Goal: Check status: Check status

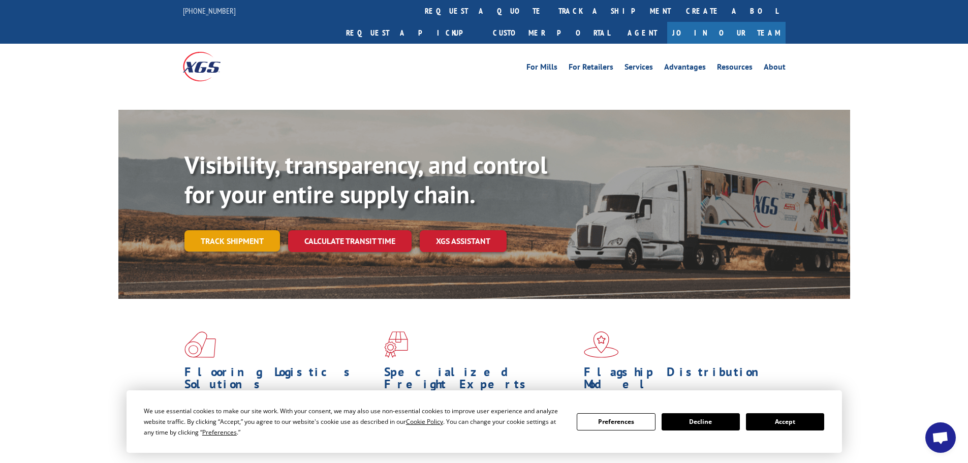
click at [243, 230] on link "Track shipment" at bounding box center [232, 240] width 96 height 21
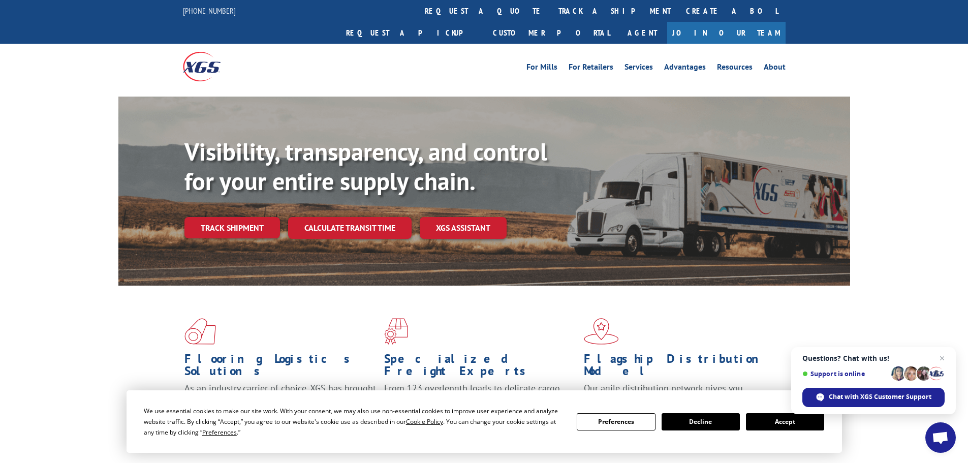
click at [785, 416] on button "Accept" at bounding box center [785, 421] width 78 height 17
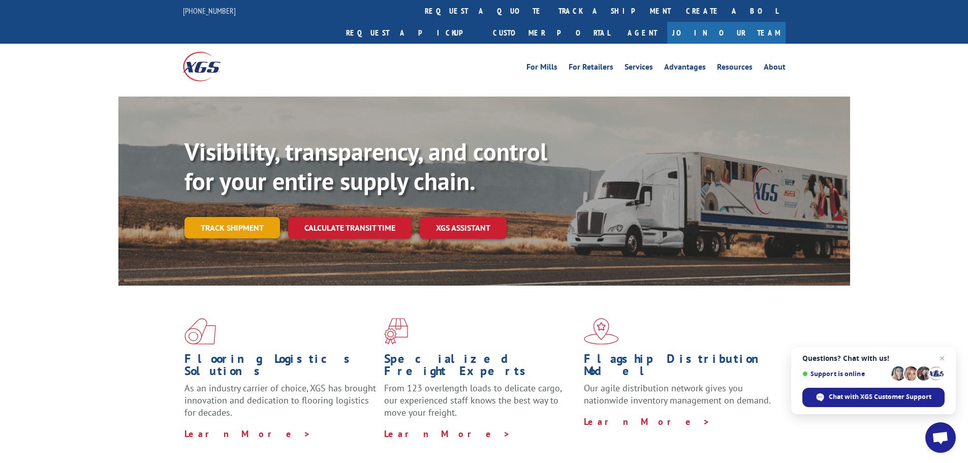
click at [239, 217] on link "Track shipment" at bounding box center [232, 227] width 96 height 21
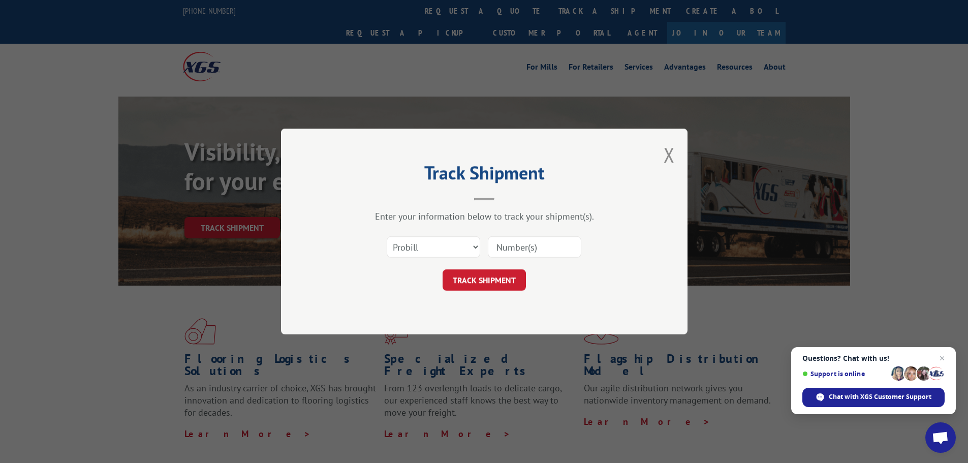
click at [551, 248] on input at bounding box center [534, 246] width 93 height 21
paste input "16920492"
type input "16920492"
click at [489, 275] on button "TRACK SHIPMENT" at bounding box center [483, 279] width 83 height 21
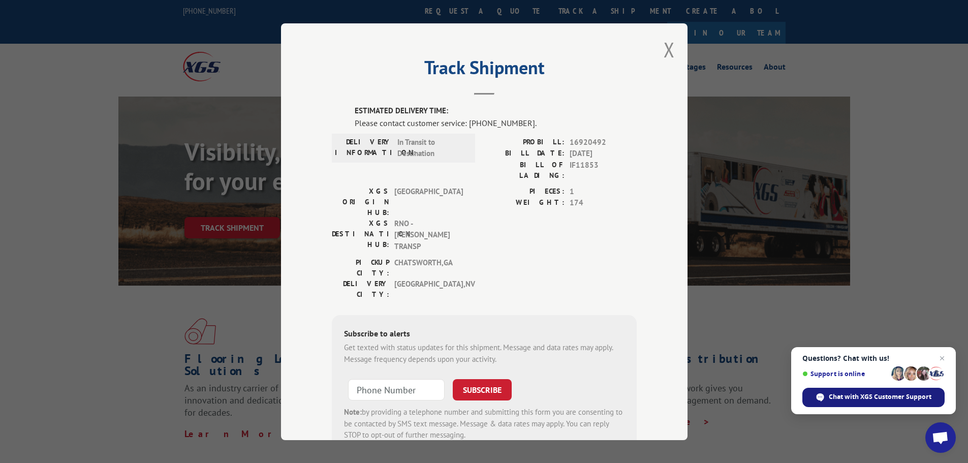
click at [887, 398] on span "Chat with XGS Customer Support" at bounding box center [880, 396] width 103 height 9
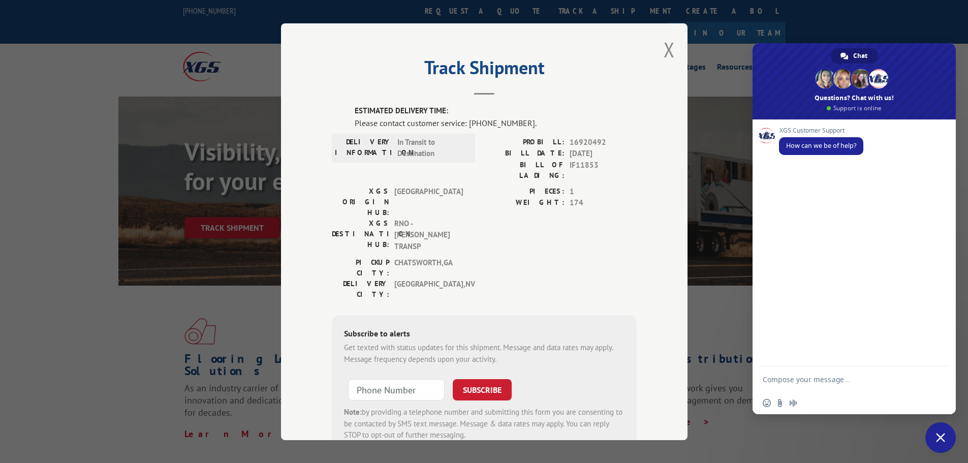
click at [802, 379] on textarea "Compose your message..." at bounding box center [844, 378] width 163 height 25
paste textarea "16920492"
type textarea "When is this 16920492 Arriving?"
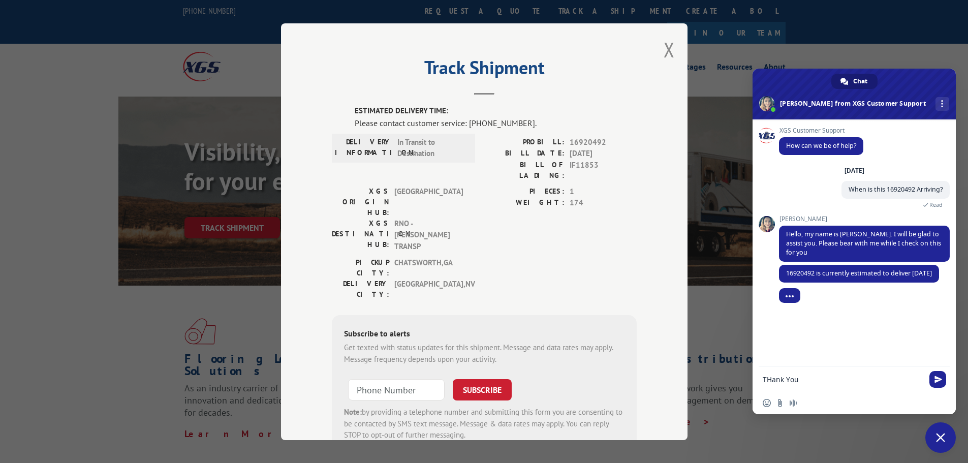
type textarea "THank You"
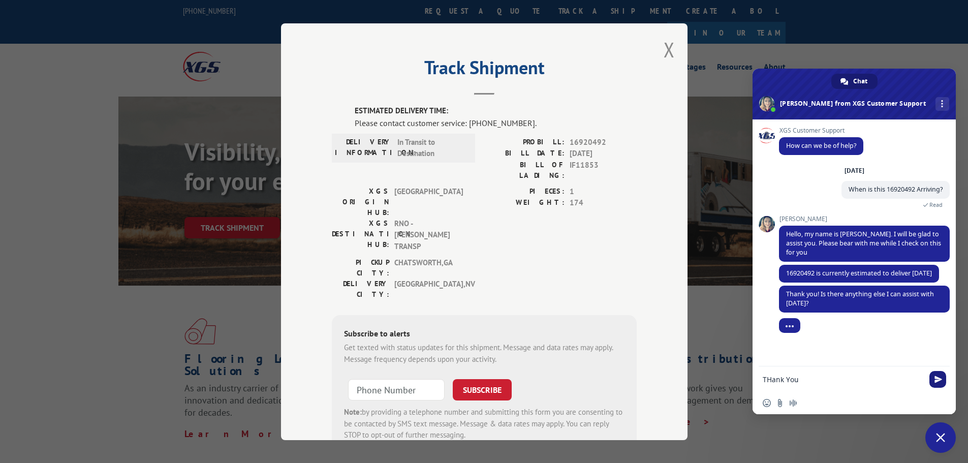
click at [938, 379] on span "Send" at bounding box center [938, 379] width 8 height 8
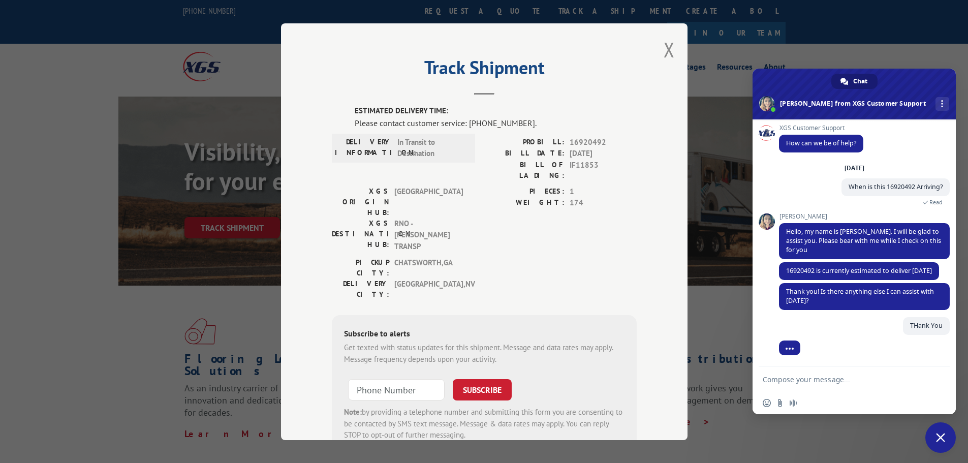
scroll to position [12, 0]
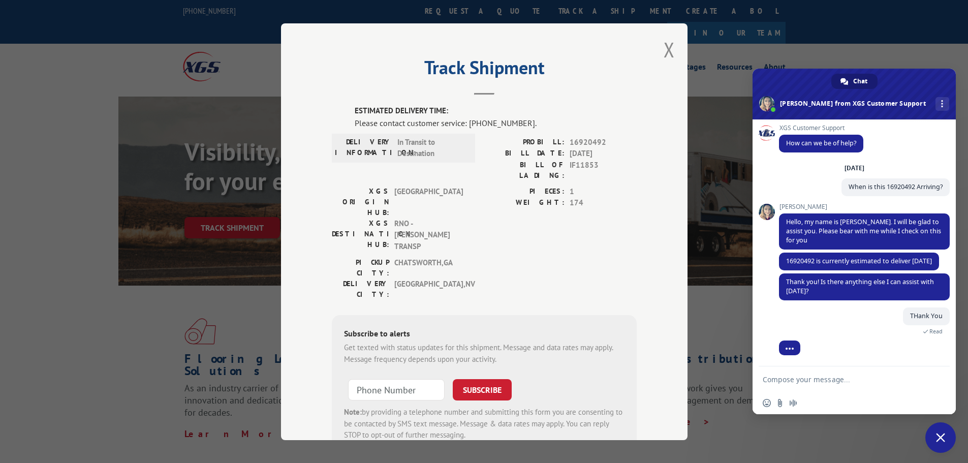
click at [900, 379] on textarea "Compose your message..." at bounding box center [844, 378] width 163 height 25
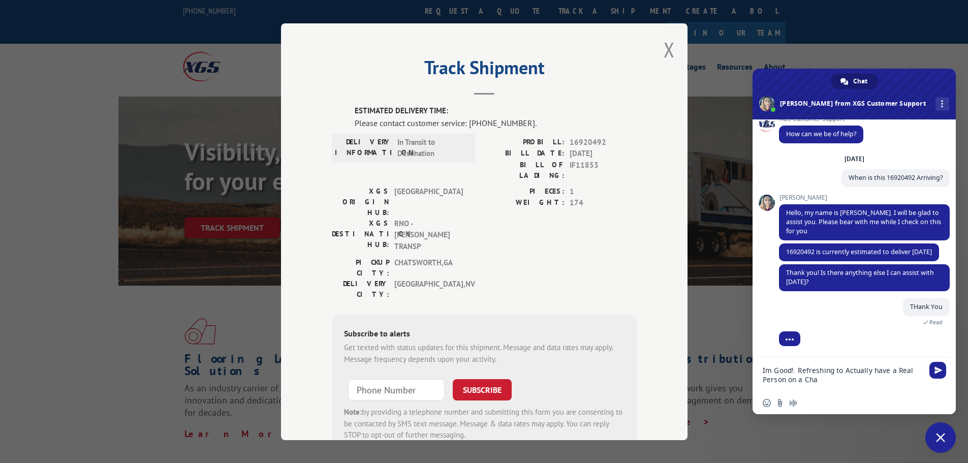
type textarea "Im Good!. Refreshing to Actually have a Real Person on a Chat"
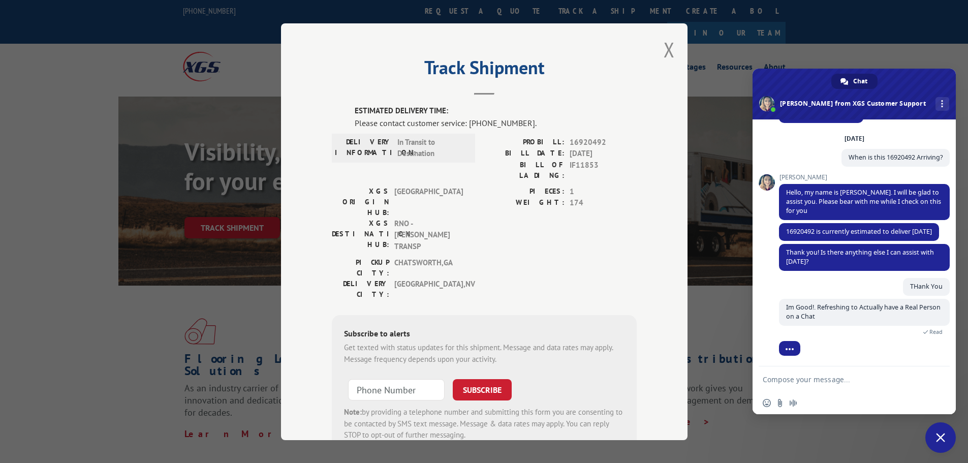
scroll to position [42, 0]
click at [943, 438] on span "Close chat" at bounding box center [940, 437] width 9 height 9
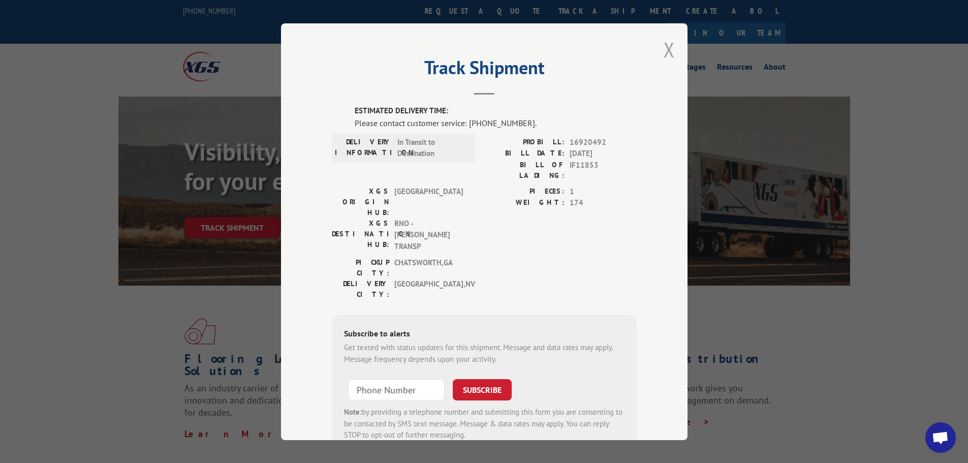
click at [663, 49] on button "Close modal" at bounding box center [668, 49] width 11 height 27
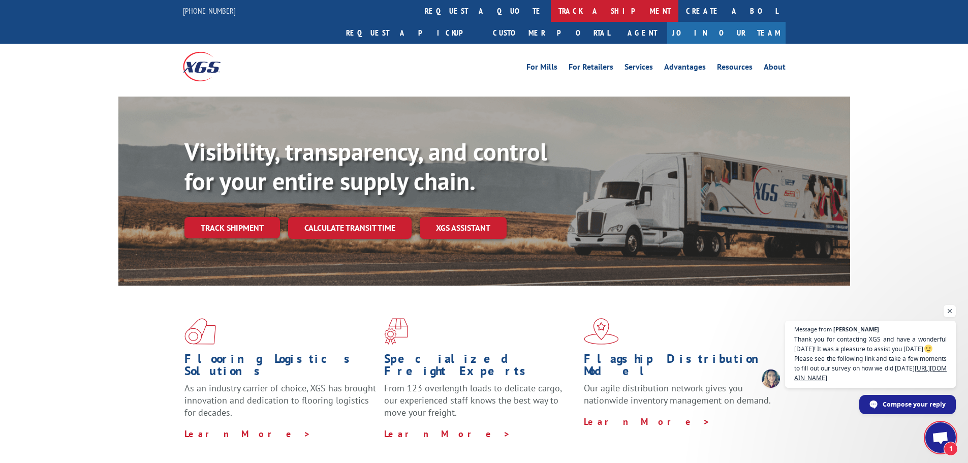
scroll to position [57, 0]
click at [811, 377] on span "Thank you for contacting XGS and have a wonderful [DATE]! It was a pleasure to …" at bounding box center [870, 358] width 152 height 48
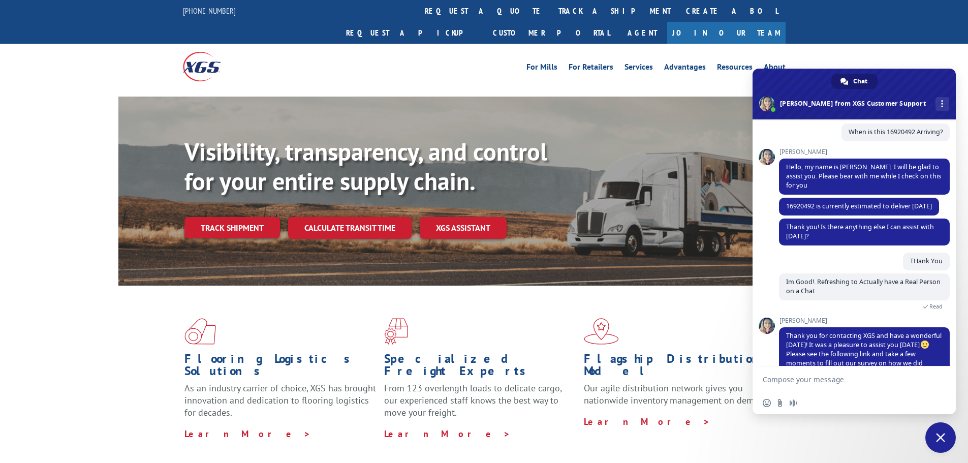
scroll to position [102, 0]
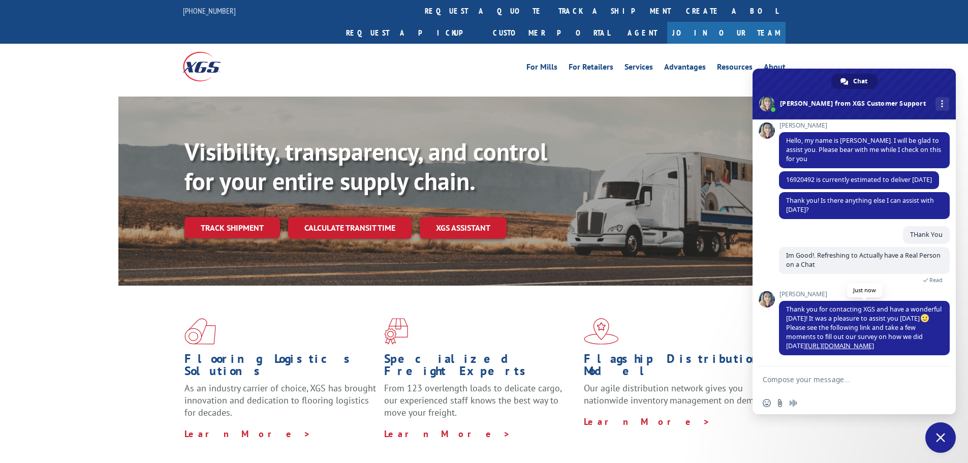
click at [831, 341] on link "[URL][DOMAIN_NAME]" at bounding box center [840, 345] width 68 height 9
click at [941, 439] on span "Close chat" at bounding box center [940, 437] width 9 height 9
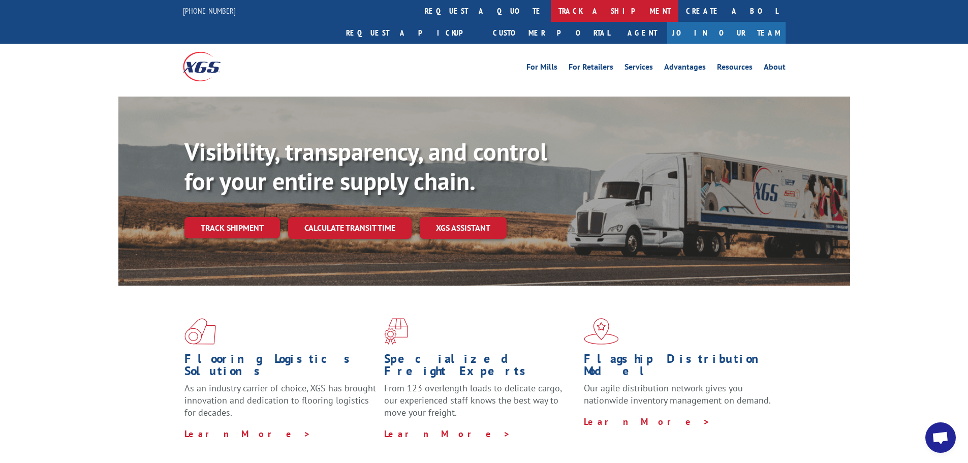
click at [551, 16] on link "track a shipment" at bounding box center [615, 11] width 128 height 22
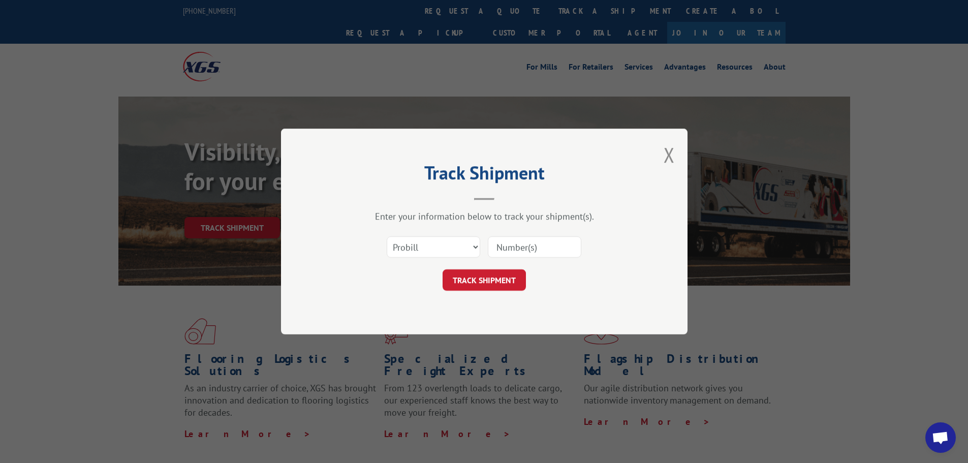
click at [543, 249] on input at bounding box center [534, 246] width 93 height 21
paste input "5998157"
type input "5998157"
click at [504, 275] on button "TRACK SHIPMENT" at bounding box center [483, 279] width 83 height 21
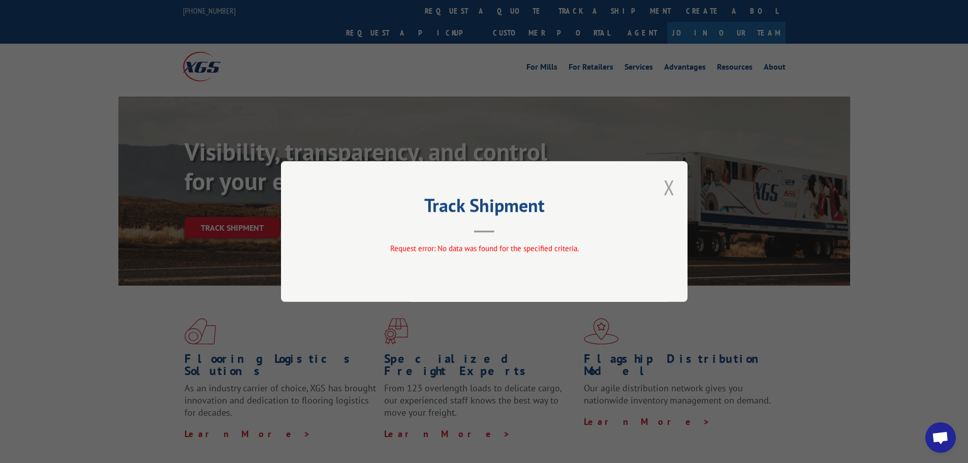
click at [669, 184] on button "Close modal" at bounding box center [668, 187] width 11 height 27
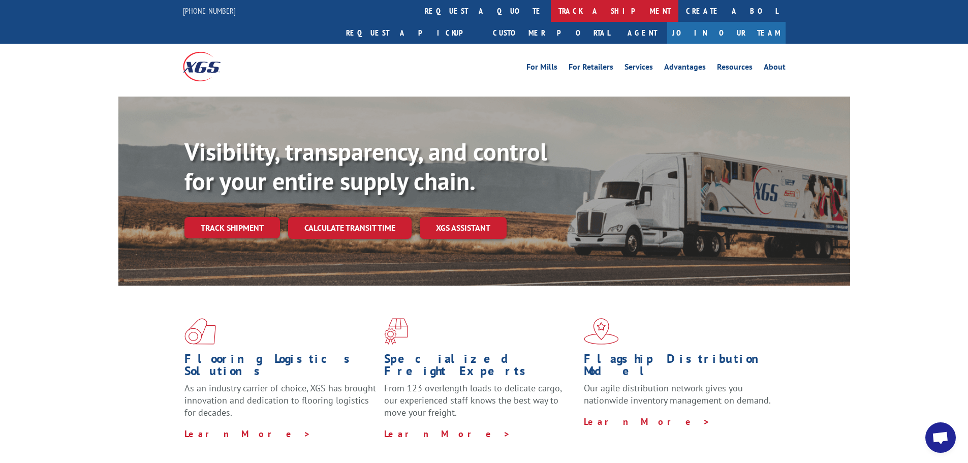
click at [551, 8] on link "track a shipment" at bounding box center [615, 11] width 128 height 22
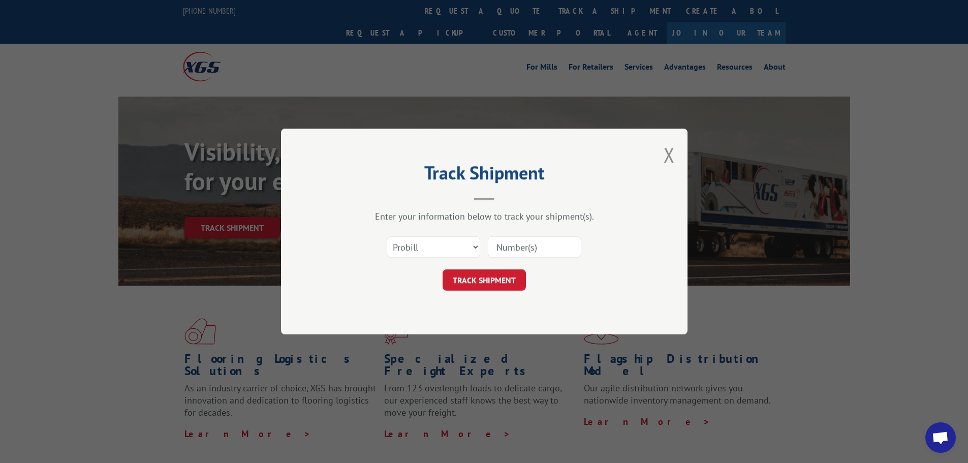
click at [506, 243] on input at bounding box center [534, 246] width 93 height 21
paste input "17467830"
type input "17467830"
click at [497, 279] on button "TRACK SHIPMENT" at bounding box center [483, 279] width 83 height 21
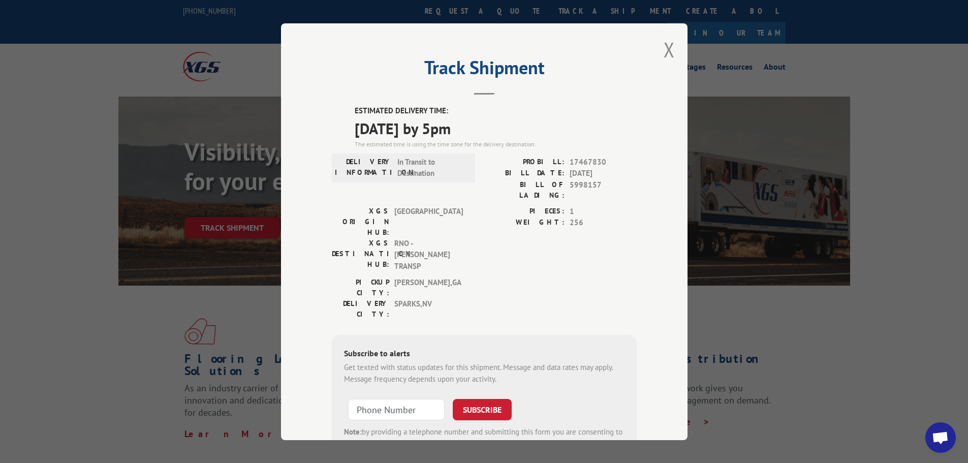
click at [943, 438] on span "Open chat" at bounding box center [940, 438] width 17 height 14
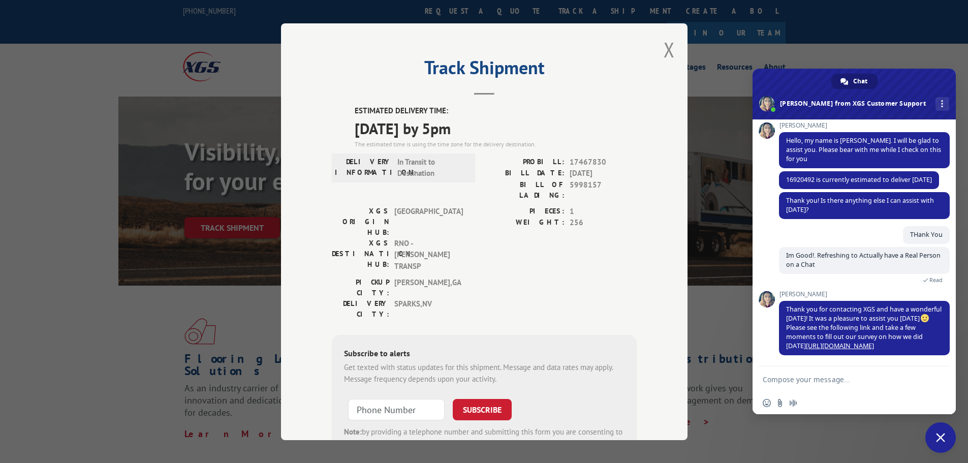
click at [938, 434] on span "Close chat" at bounding box center [940, 437] width 9 height 9
